Goal: Task Accomplishment & Management: Manage account settings

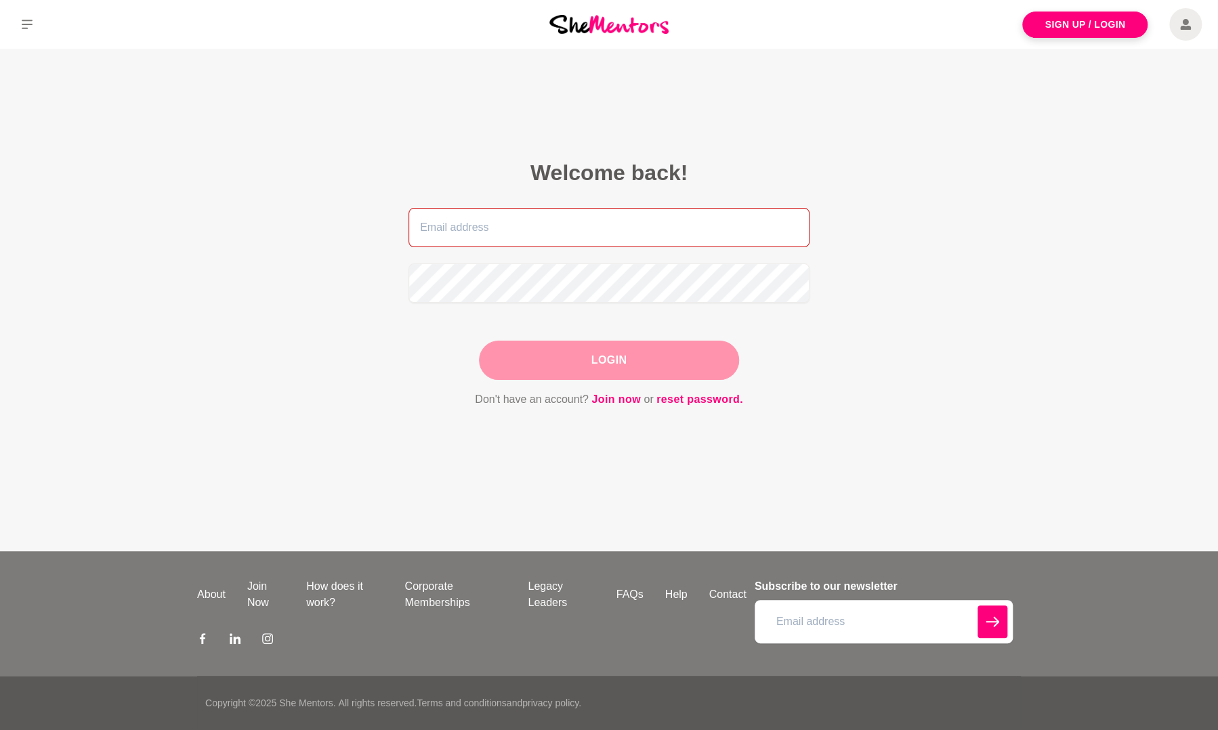
click at [509, 236] on input "email" at bounding box center [608, 227] width 401 height 39
type input "[PERSON_NAME][EMAIL_ADDRESS][DOMAIN_NAME]"
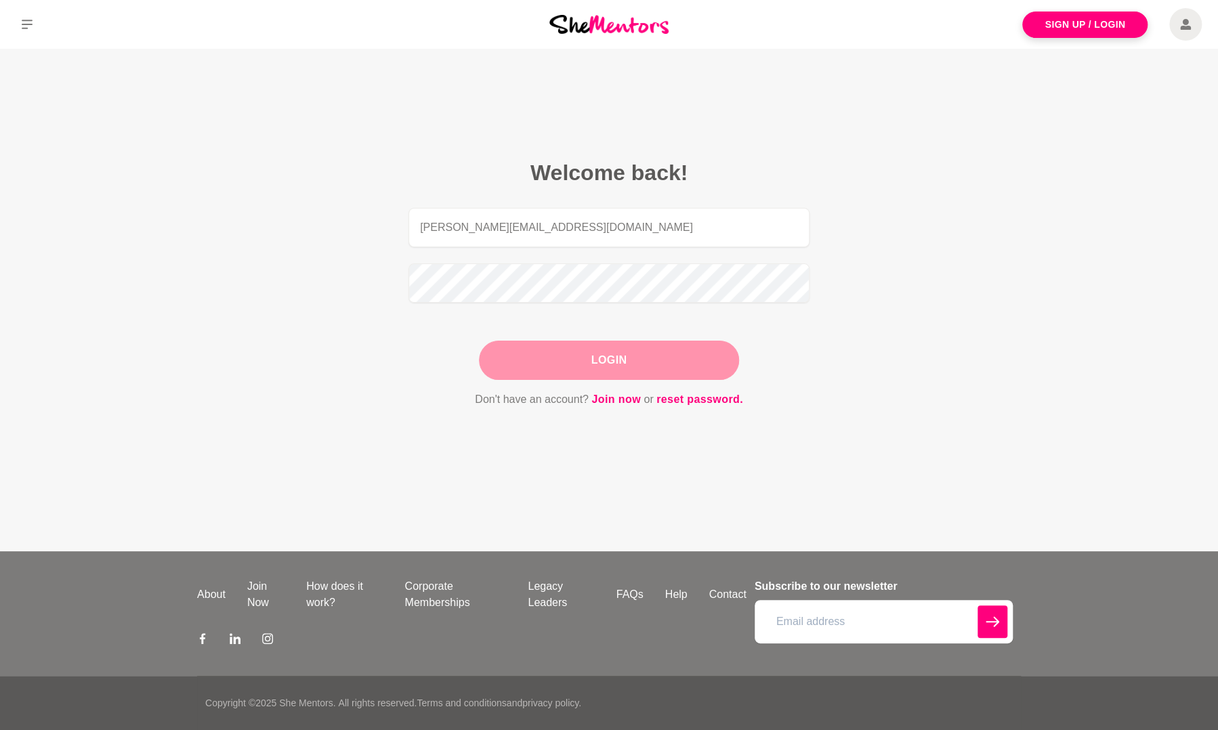
click at [568, 353] on button "Login" at bounding box center [609, 360] width 260 height 39
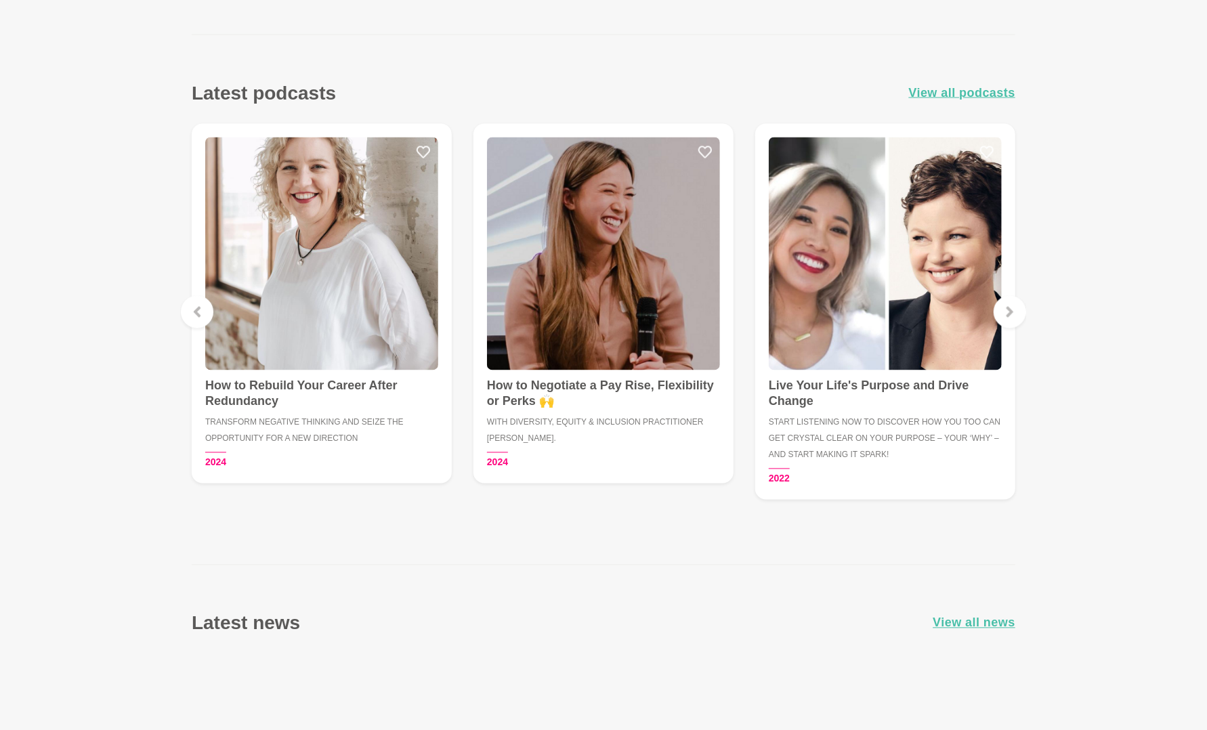
scroll to position [908, 0]
